Goal: Find specific fact: Find contact information

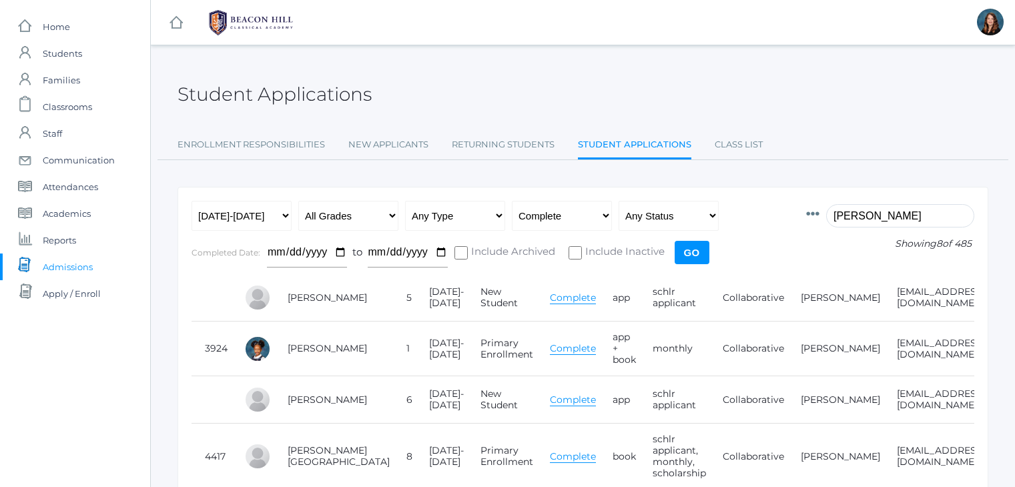
scroll to position [19, 0]
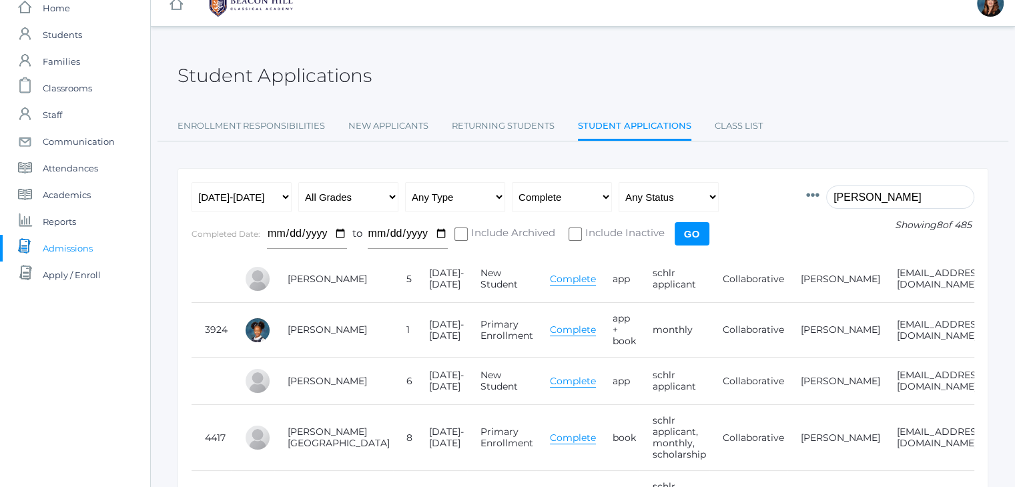
click at [866, 191] on input "[PERSON_NAME]" at bounding box center [900, 196] width 148 height 23
click at [866, 191] on input "c" at bounding box center [900, 196] width 148 height 23
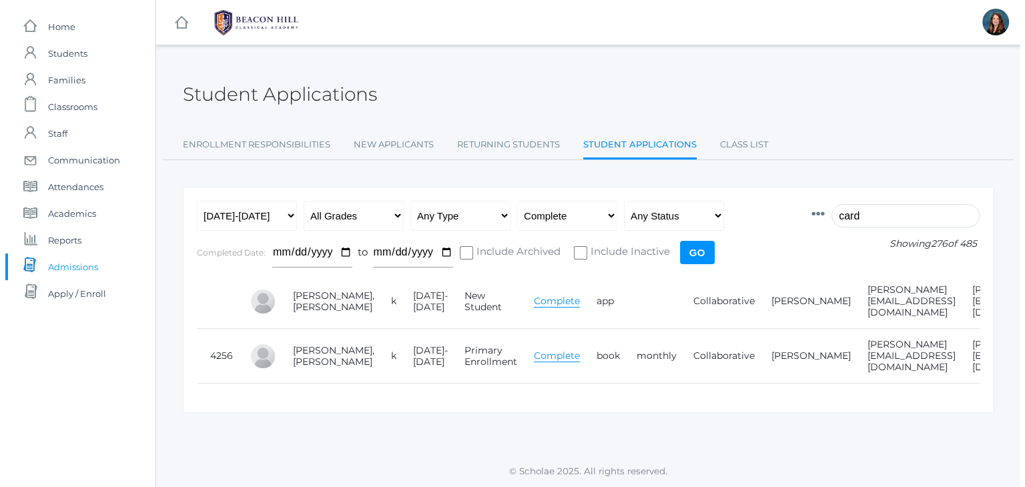
scroll to position [0, 0]
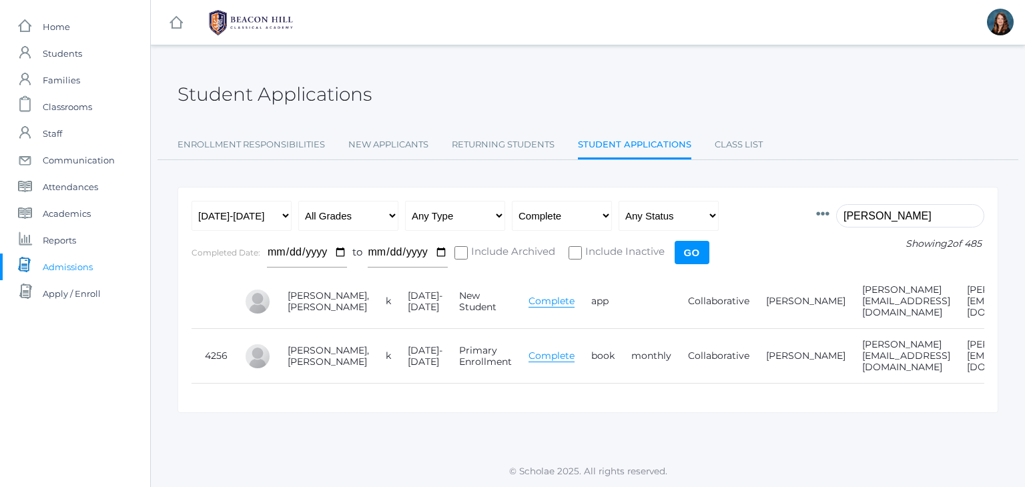
type input "[PERSON_NAME]"
click at [528, 350] on link "Complete" at bounding box center [551, 356] width 46 height 13
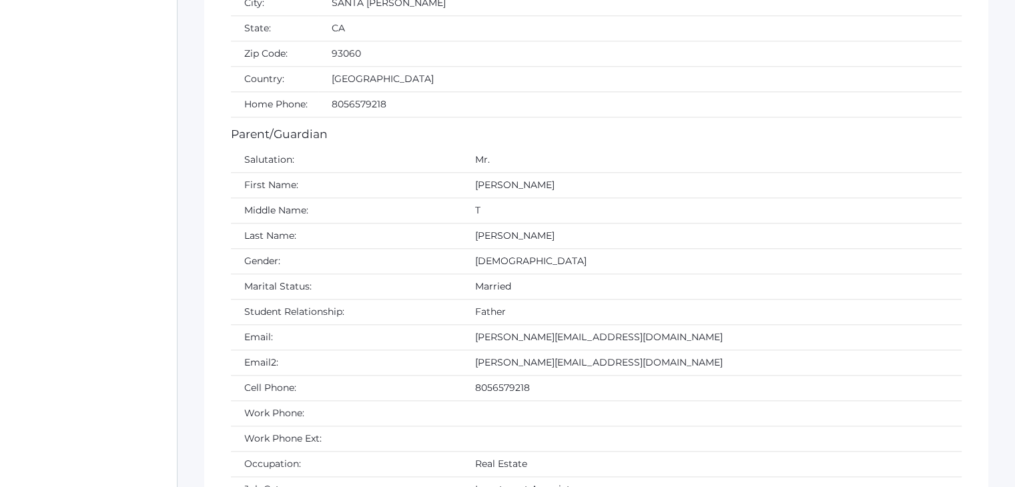
scroll to position [1334, 0]
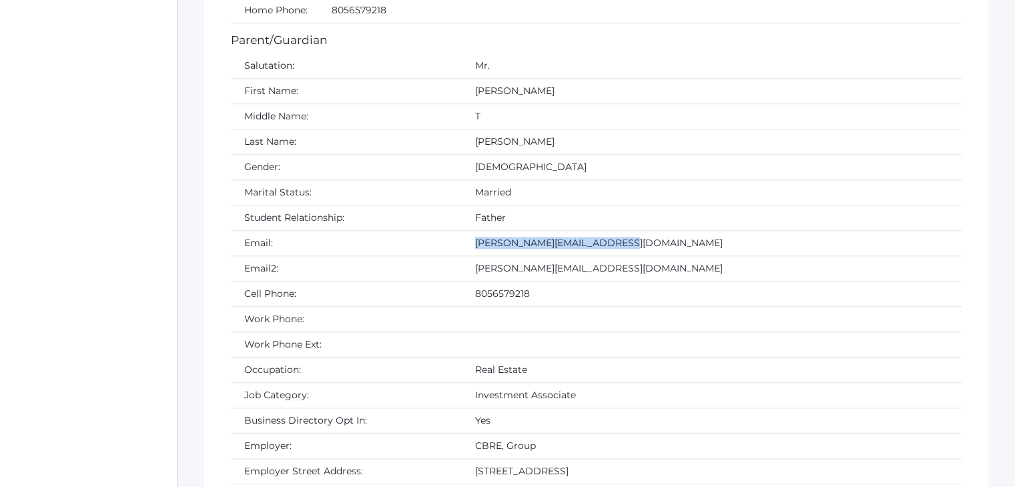
drag, startPoint x: 548, startPoint y: 243, endPoint x: 385, endPoint y: 225, distance: 164.4
click at [462, 230] on td "[PERSON_NAME][EMAIL_ADDRESS][DOMAIN_NAME]" at bounding box center [712, 242] width 500 height 25
copy td "[PERSON_NAME][EMAIL_ADDRESS][DOMAIN_NAME]"
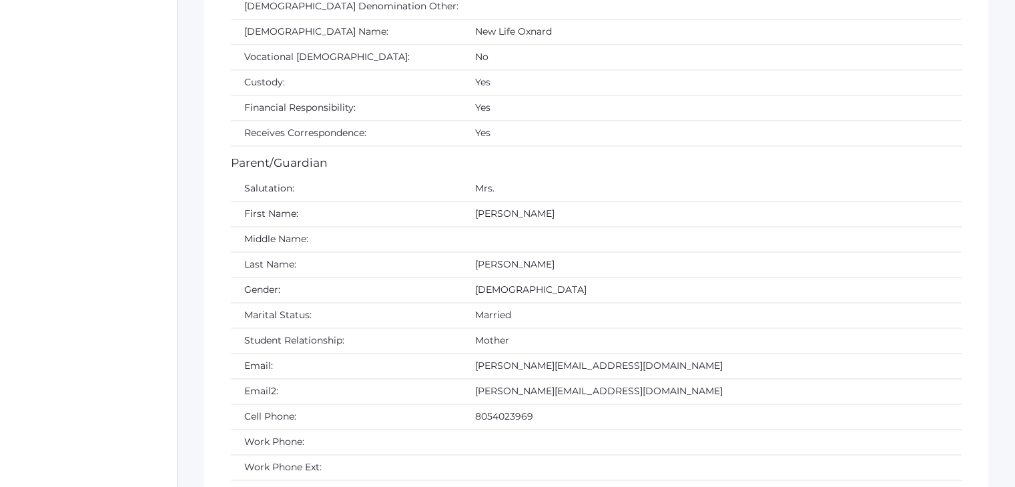
scroll to position [2000, 0]
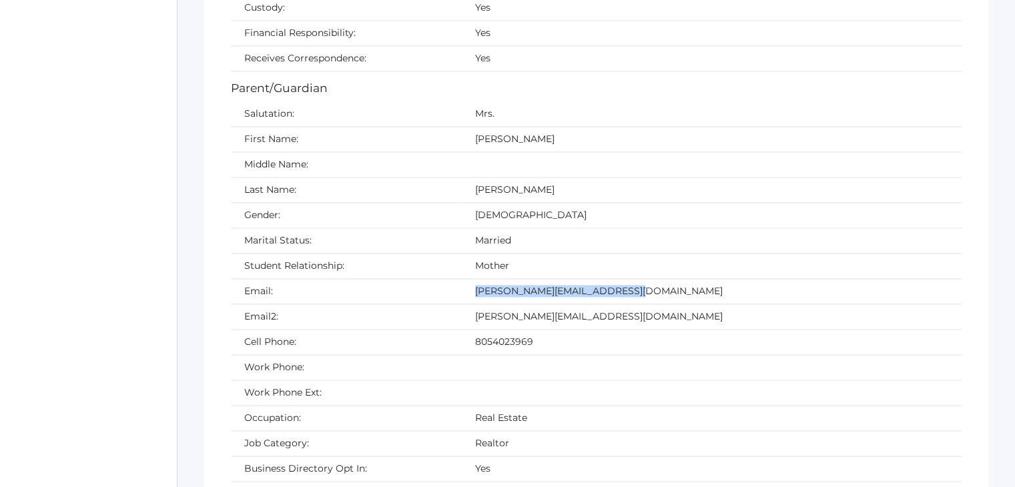
drag, startPoint x: 548, startPoint y: 279, endPoint x: 380, endPoint y: 276, distance: 167.5
click at [380, 279] on tr "Email: kylie@resilientedgedesign.com" at bounding box center [596, 291] width 730 height 25
copy tr "[PERSON_NAME][EMAIL_ADDRESS][DOMAIN_NAME]"
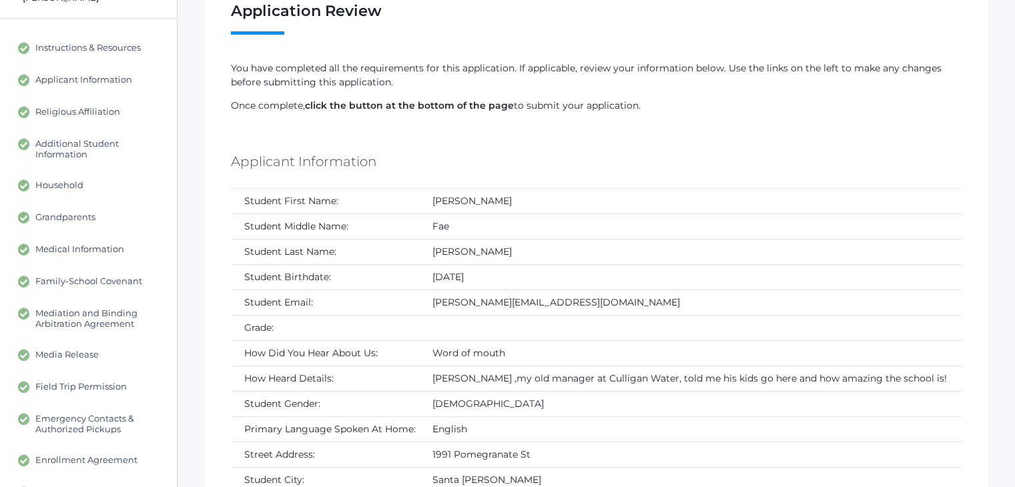
scroll to position [0, 0]
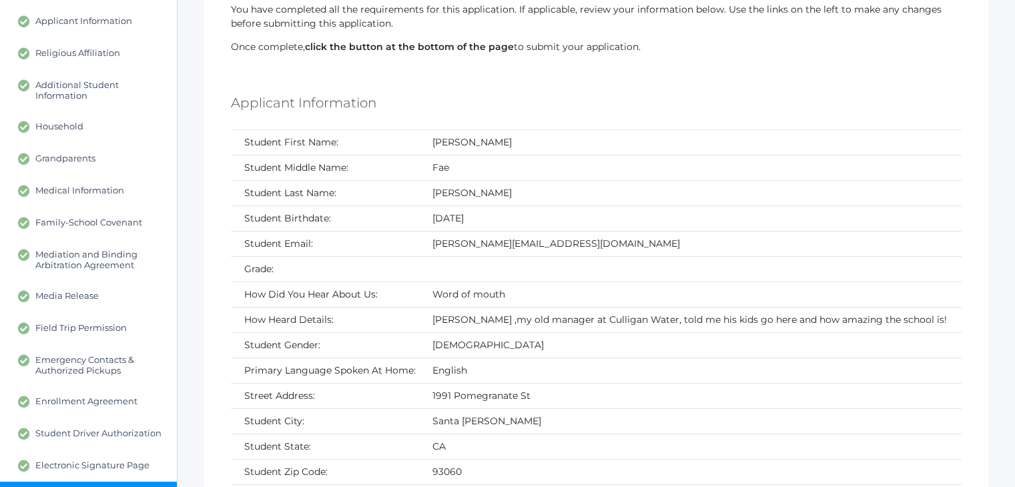
scroll to position [164, 0]
